Goal: Navigation & Orientation: Find specific page/section

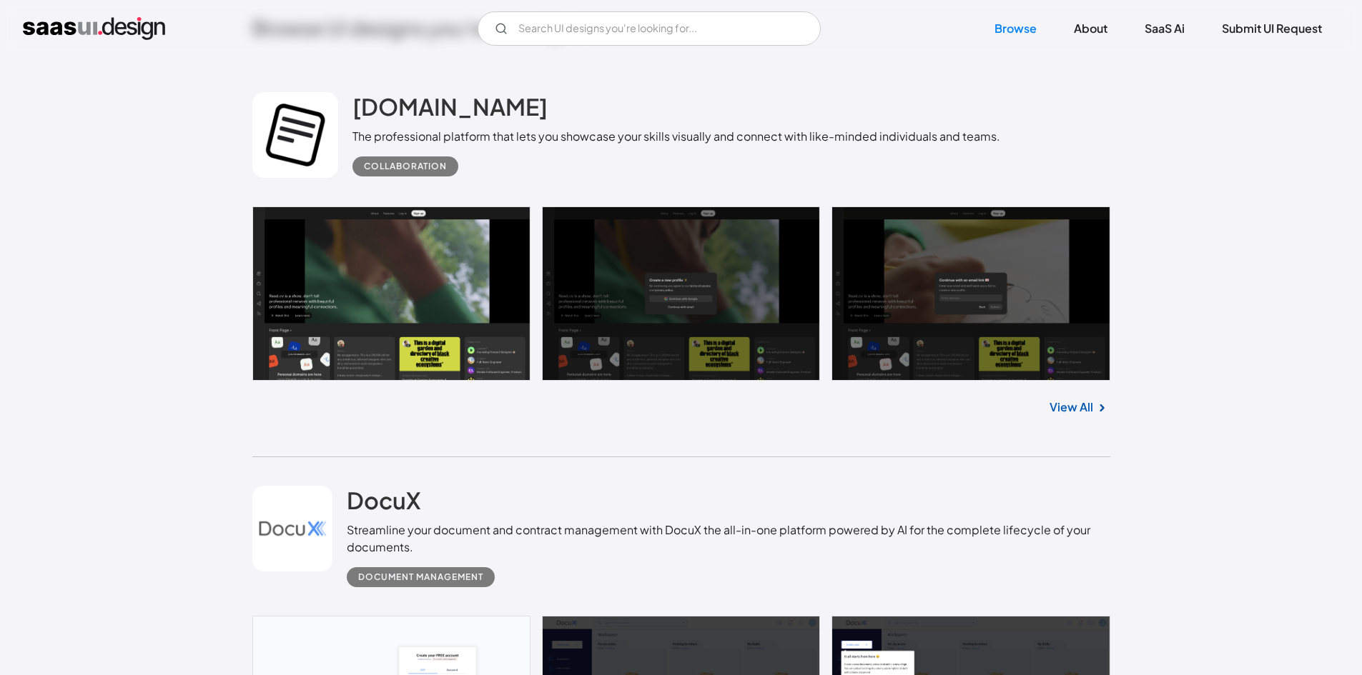
scroll to position [328, 0]
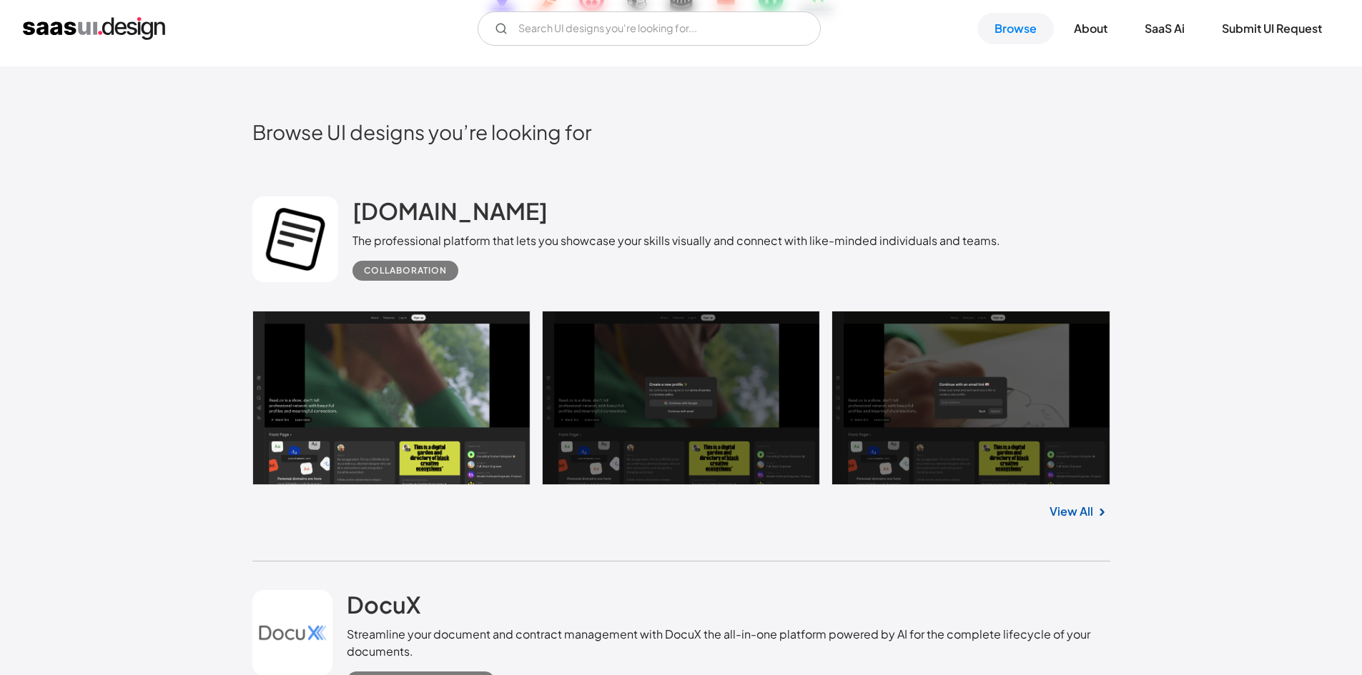
click at [477, 396] on link at bounding box center [681, 398] width 858 height 174
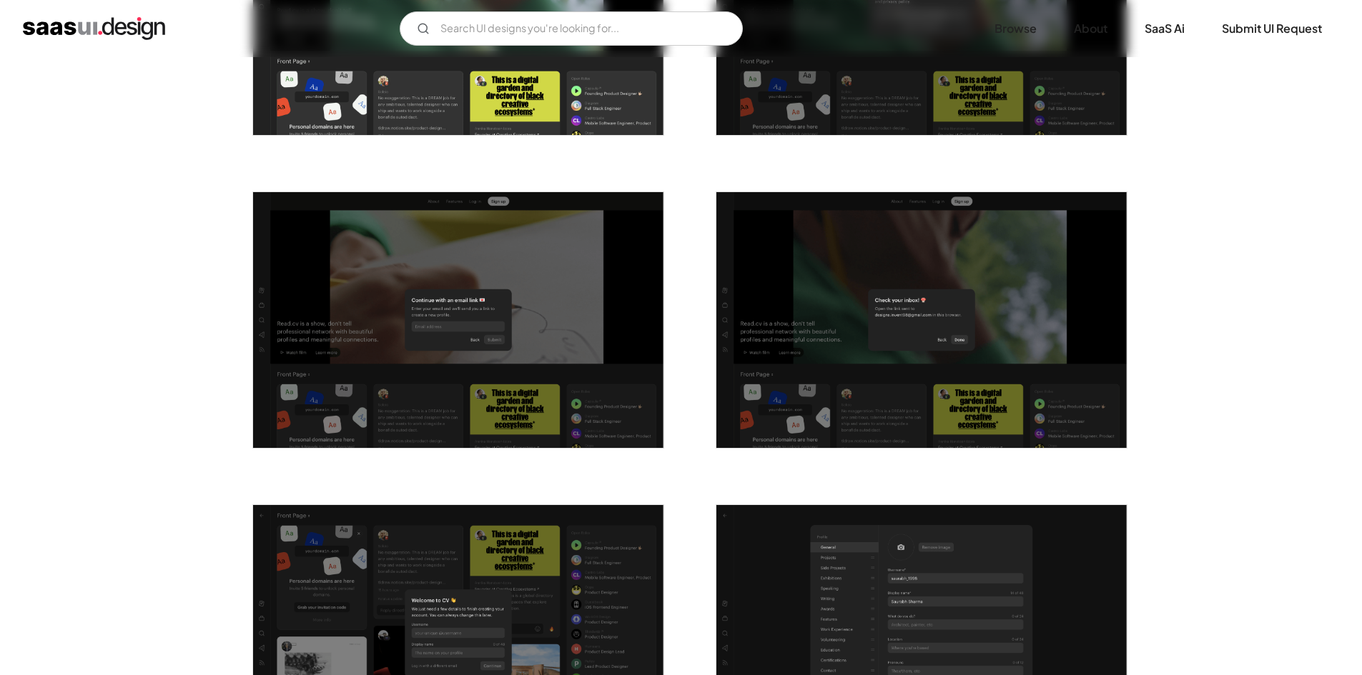
scroll to position [715, 0]
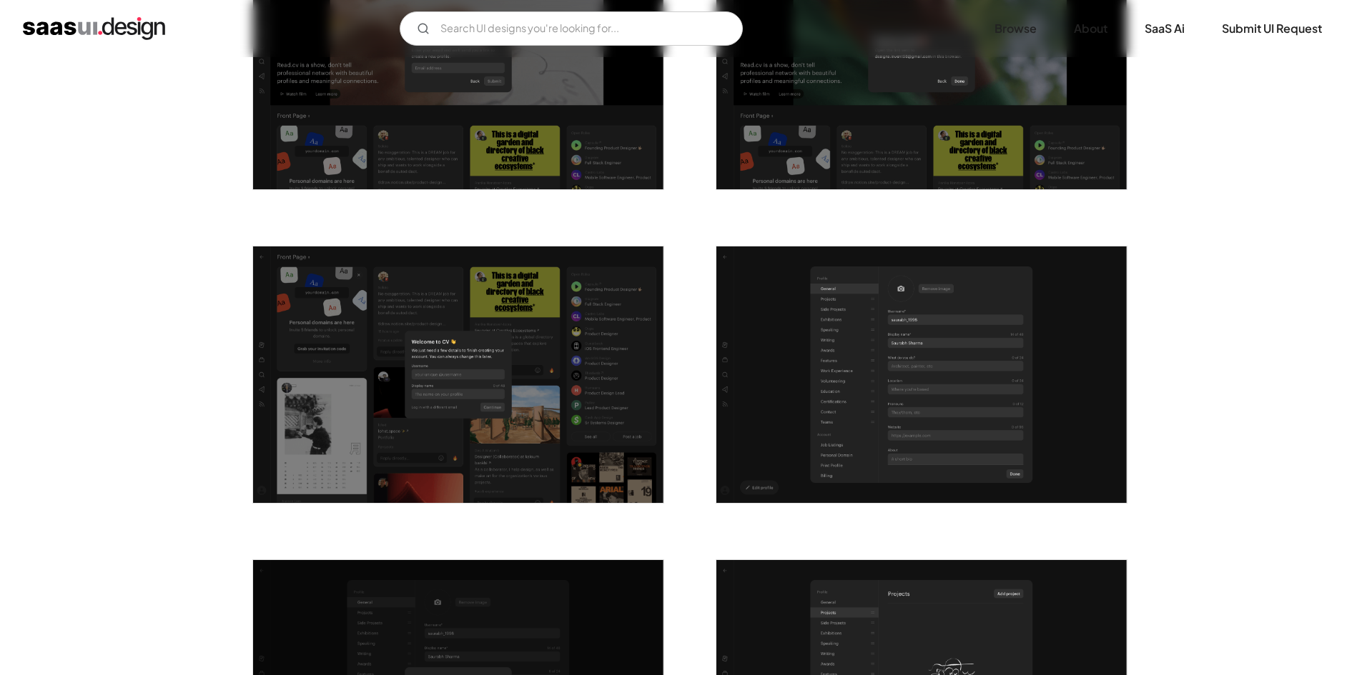
click at [477, 396] on img "open lightbox" at bounding box center [458, 375] width 410 height 257
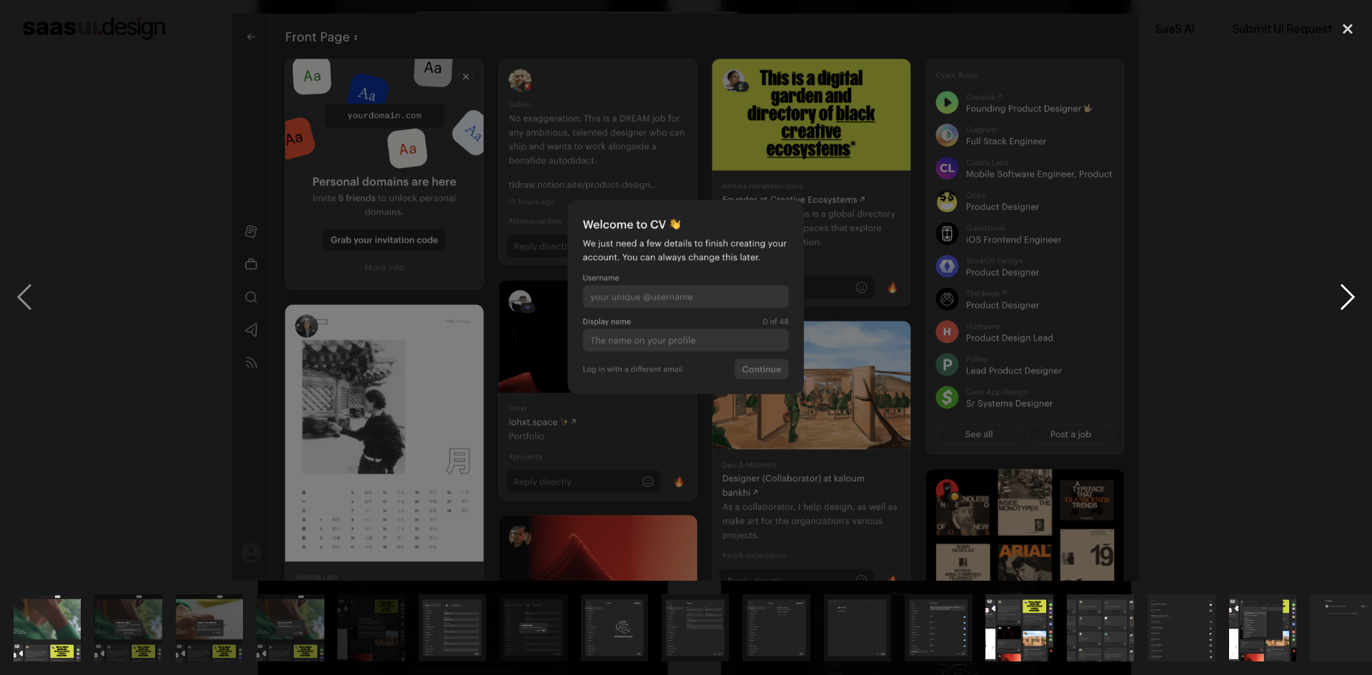
click at [1350, 289] on div "next image" at bounding box center [1348, 298] width 49 height 568
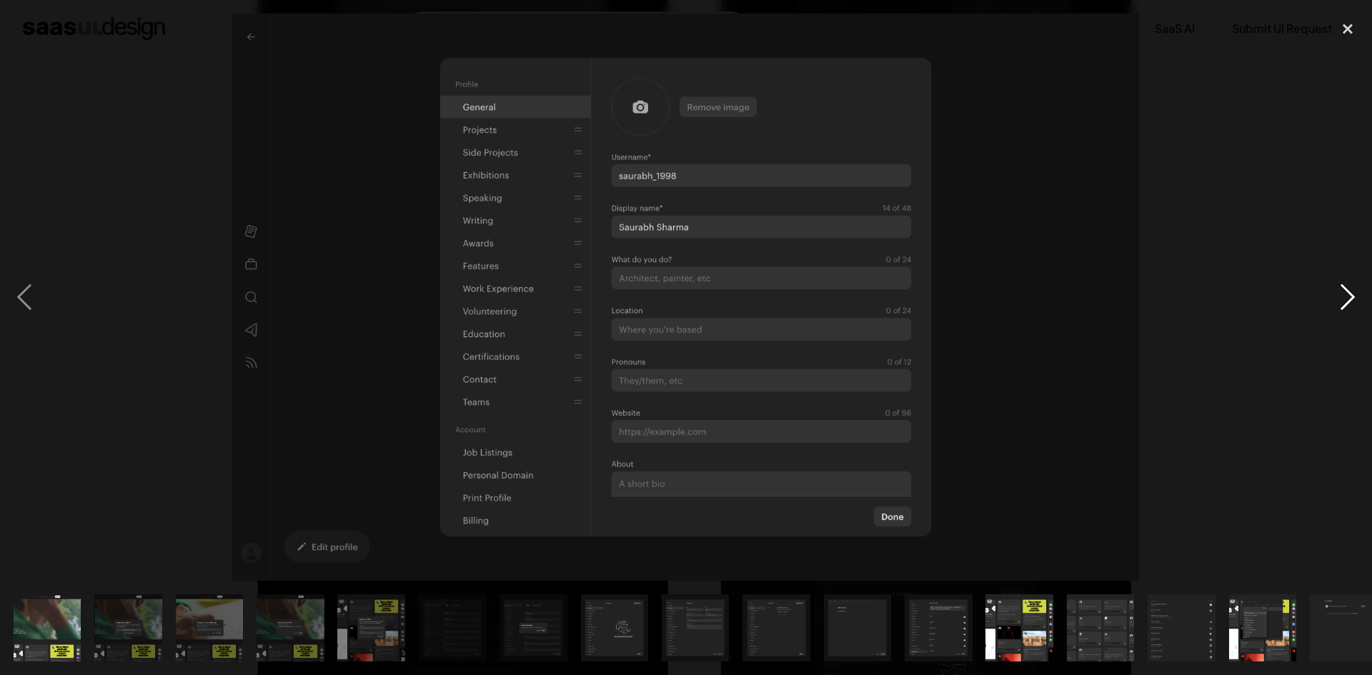
click at [1350, 287] on div "next image" at bounding box center [1348, 298] width 49 height 568
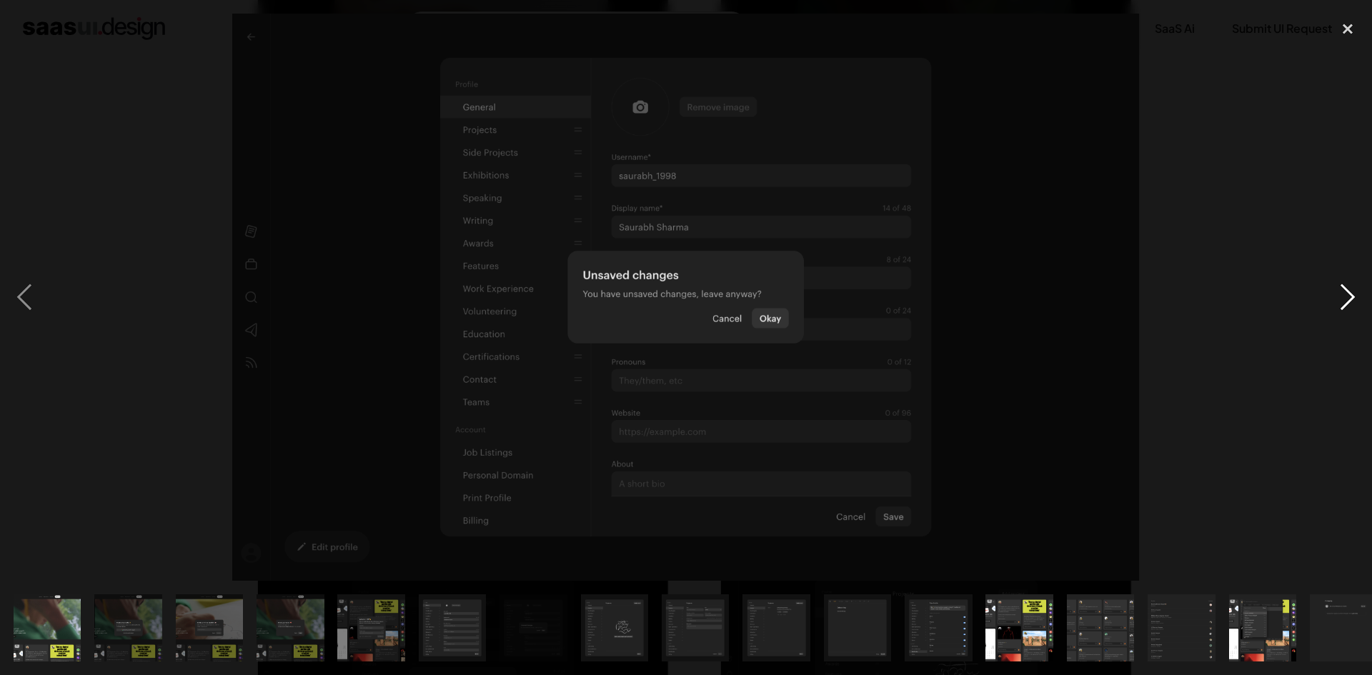
click at [1350, 287] on div "next image" at bounding box center [1348, 298] width 49 height 568
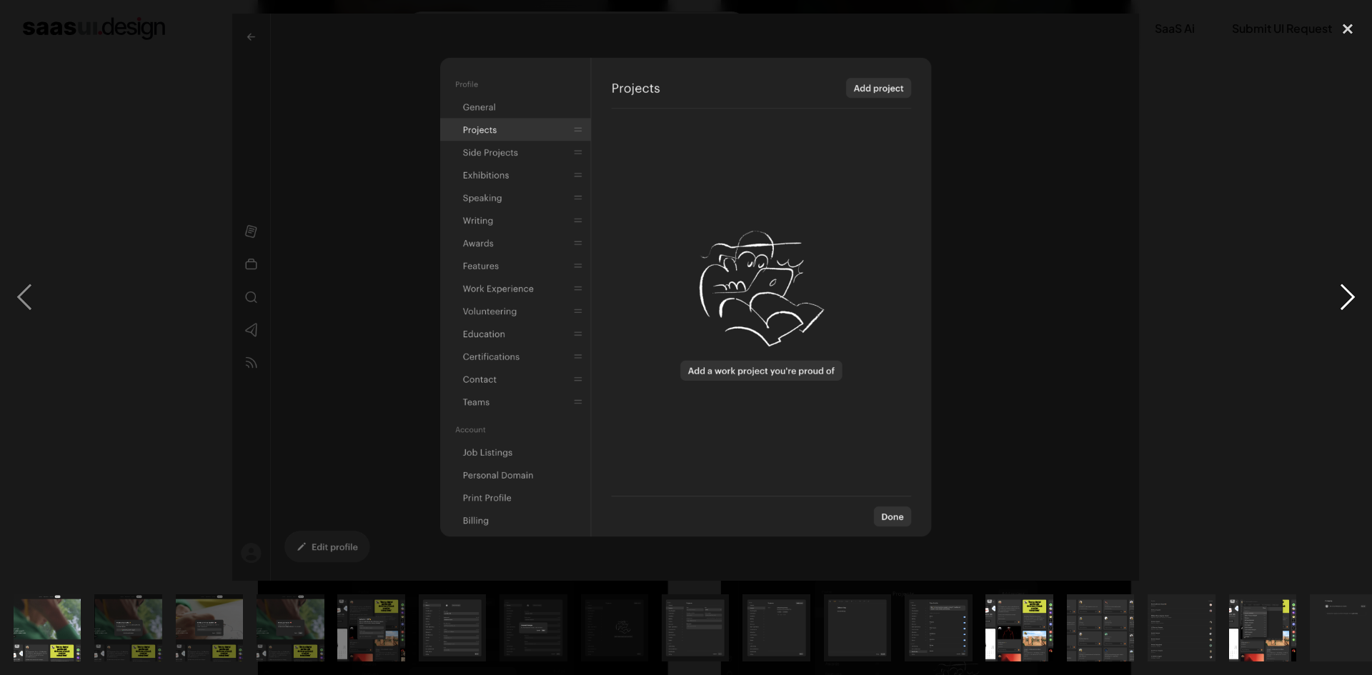
click at [1350, 287] on div "next image" at bounding box center [1348, 298] width 49 height 568
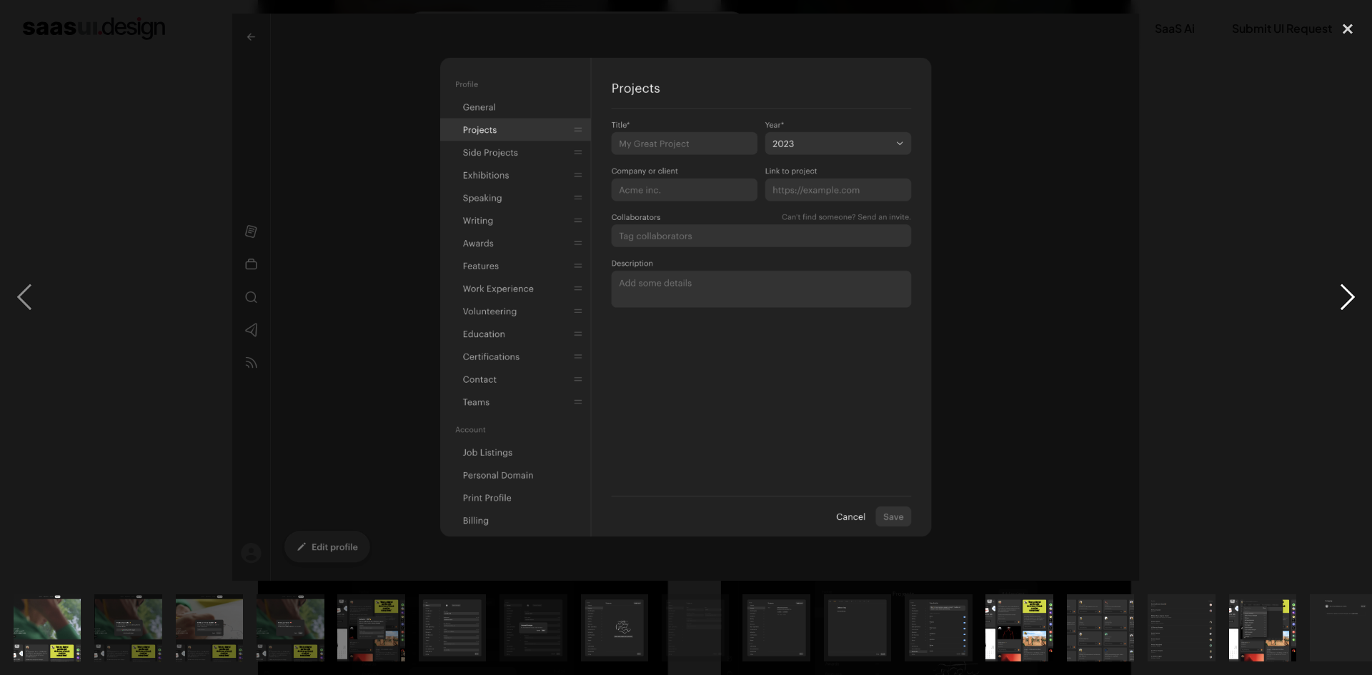
click at [1350, 287] on div "next image" at bounding box center [1348, 298] width 49 height 568
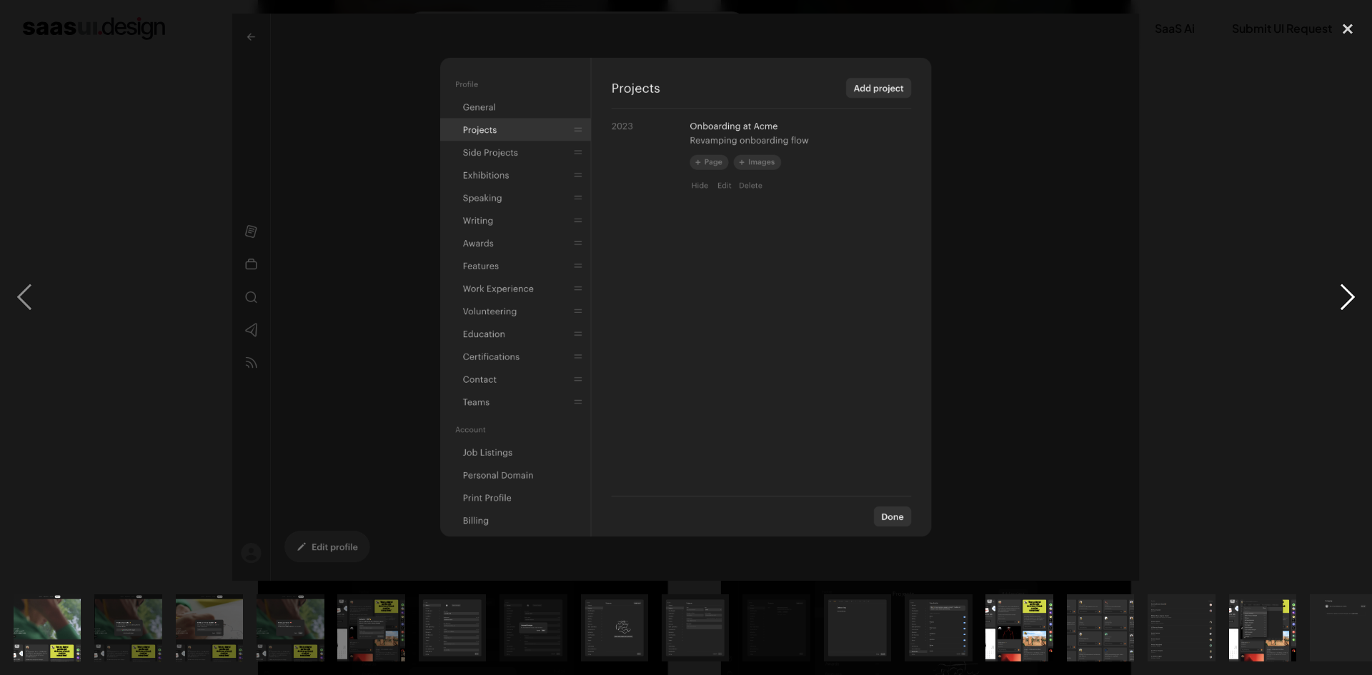
click at [1352, 285] on div "next image" at bounding box center [1348, 298] width 49 height 568
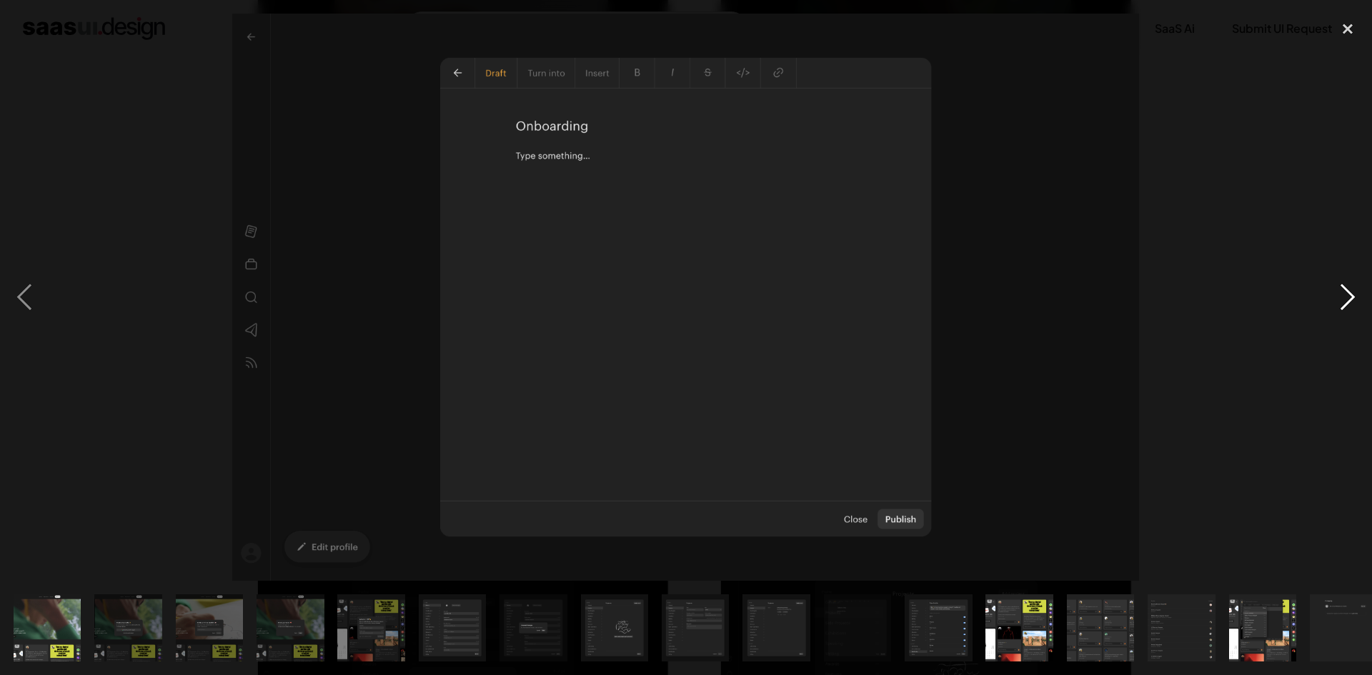
click at [1352, 285] on div "next image" at bounding box center [1348, 298] width 49 height 568
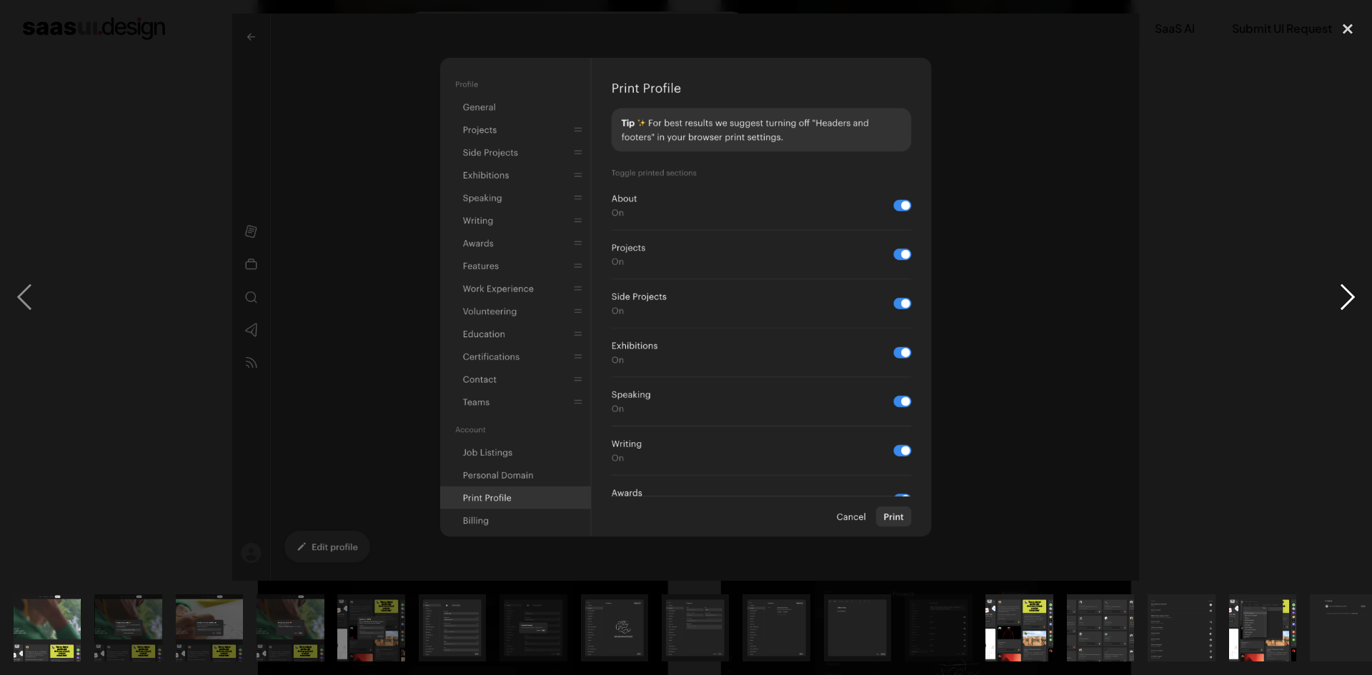
click at [1352, 285] on div "next image" at bounding box center [1348, 298] width 49 height 568
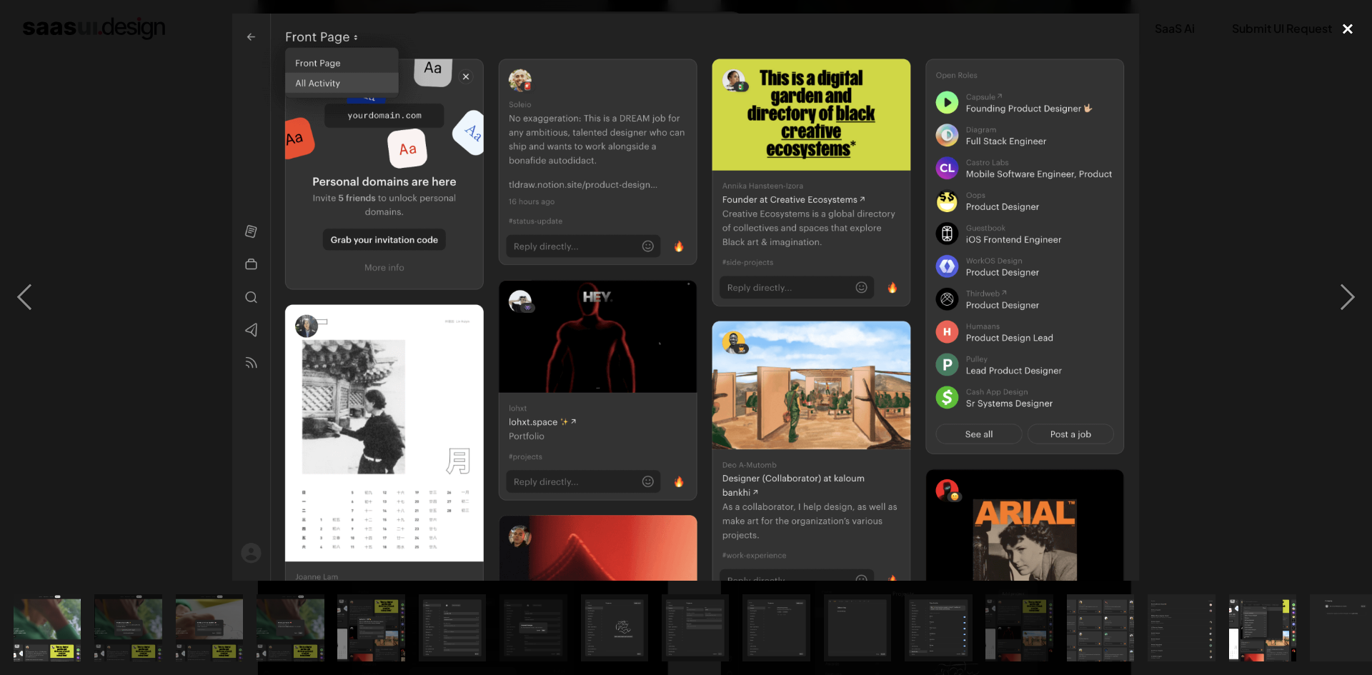
click at [1351, 25] on div "close lightbox" at bounding box center [1348, 29] width 49 height 31
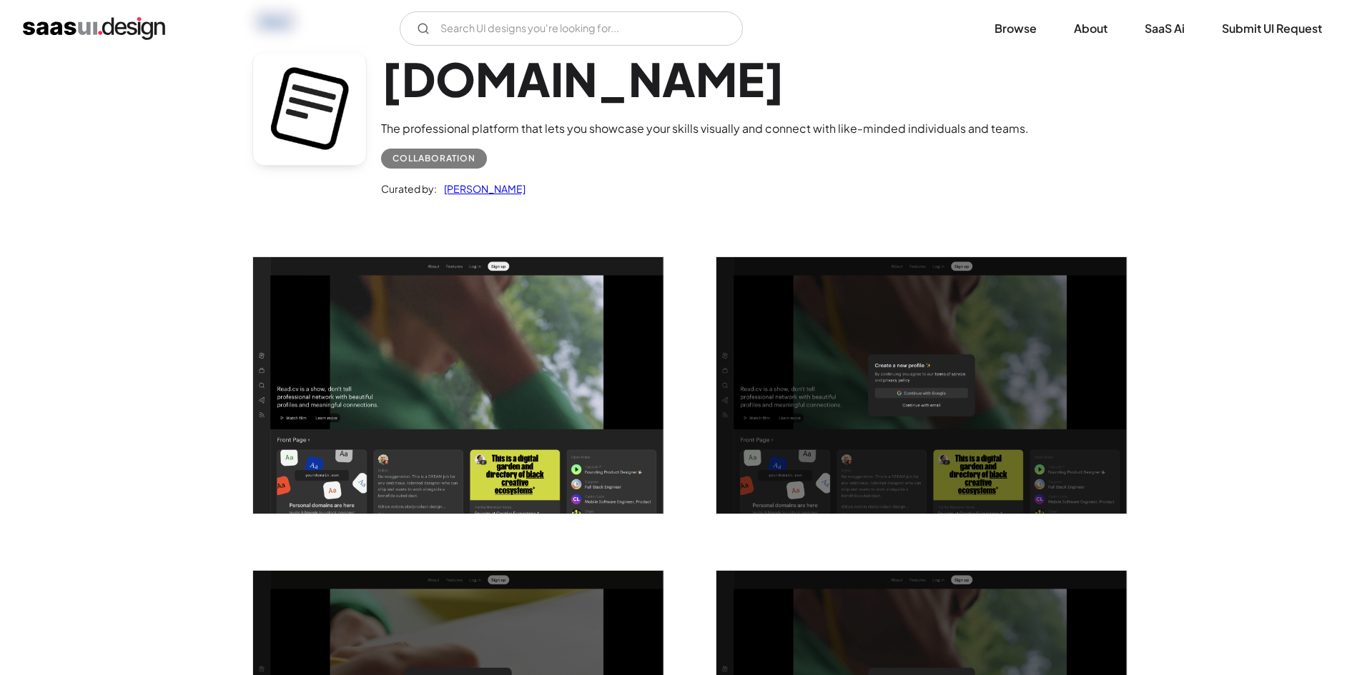
scroll to position [0, 0]
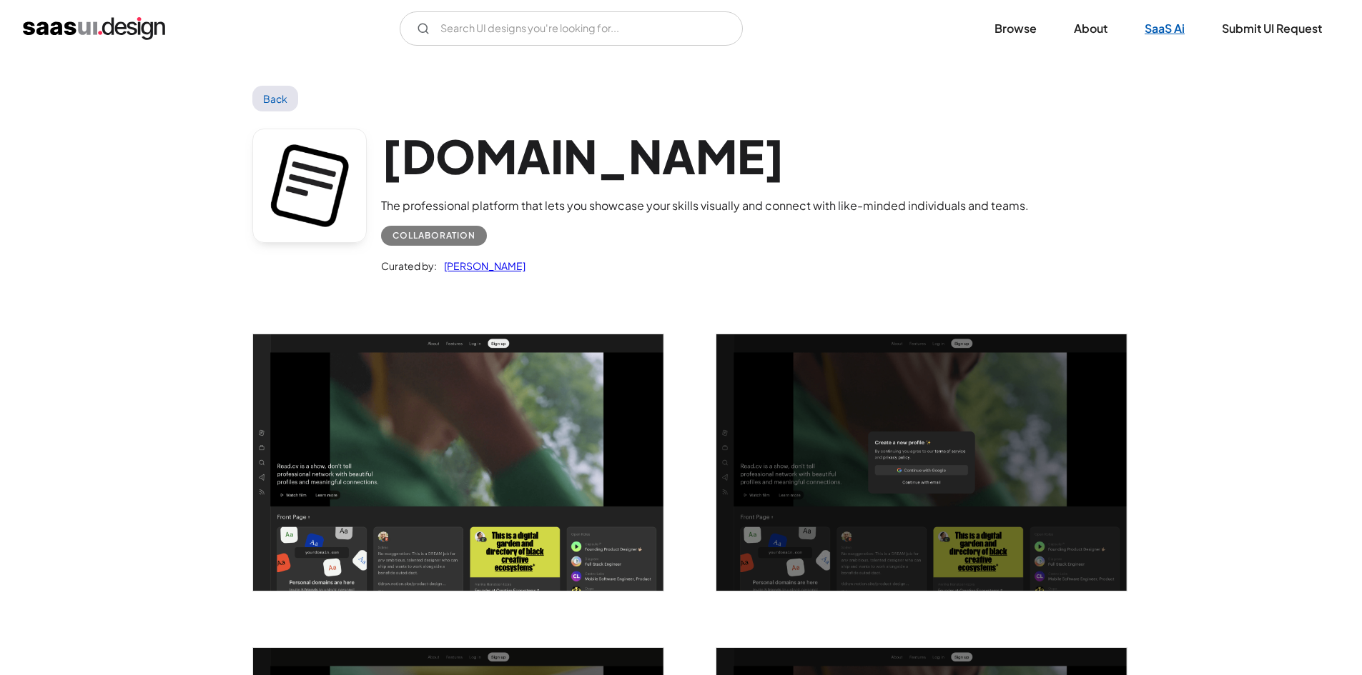
click at [1168, 31] on link "SaaS Ai" at bounding box center [1164, 28] width 74 height 31
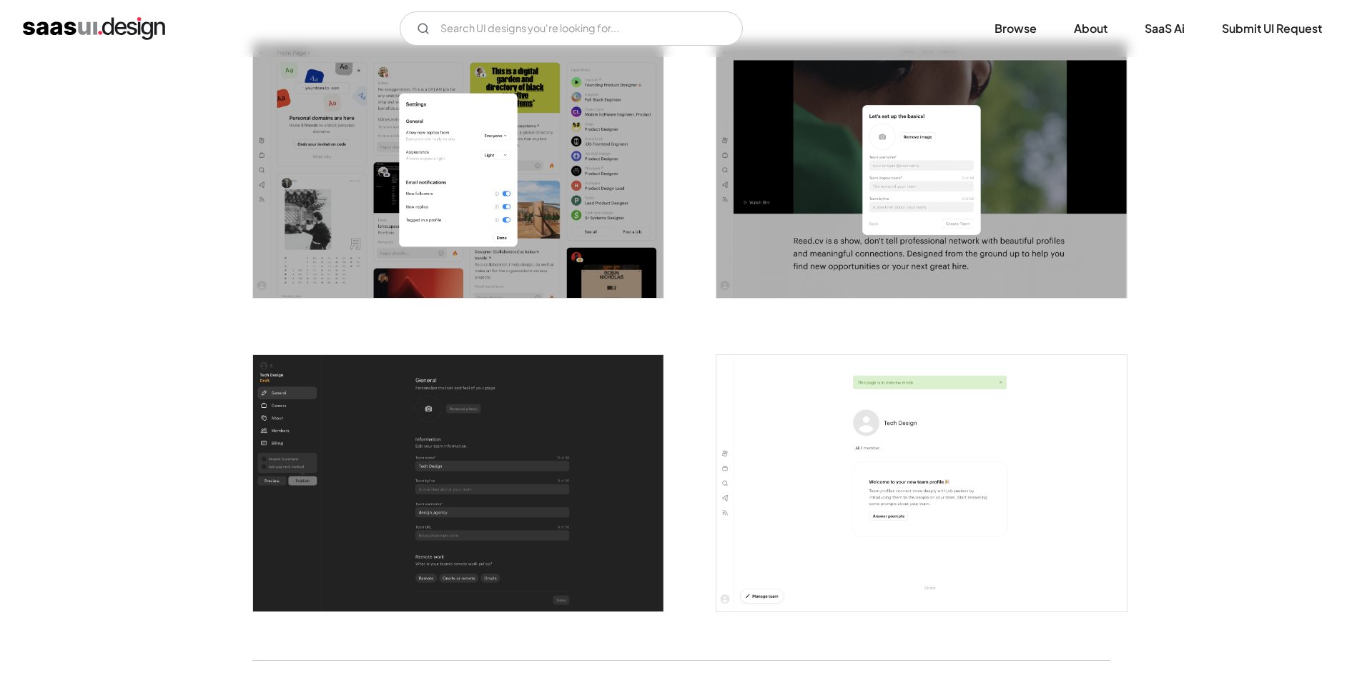
scroll to position [3431, 0]
